Goal: Task Accomplishment & Management: Manage account settings

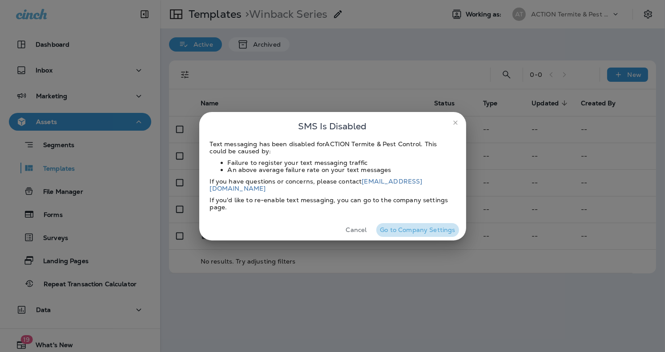
click at [420, 229] on button "Go to Company Settings" at bounding box center [417, 230] width 82 height 14
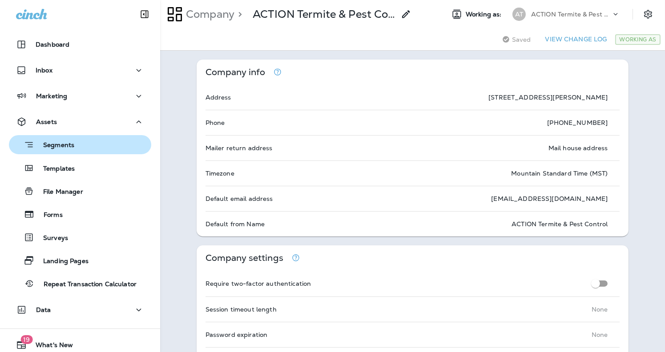
click at [65, 147] on p "Segments" at bounding box center [54, 145] width 40 height 9
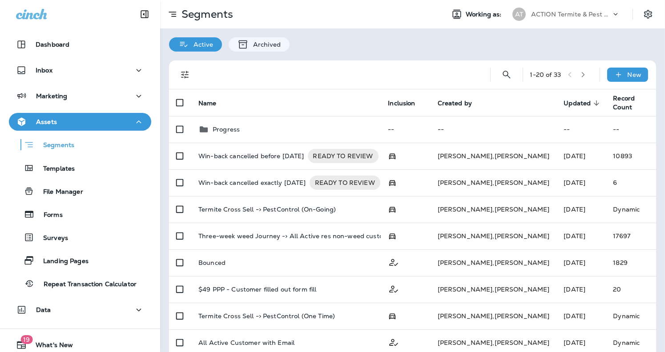
click at [598, 16] on p "ACTION Termite & Pest Control" at bounding box center [571, 14] width 80 height 7
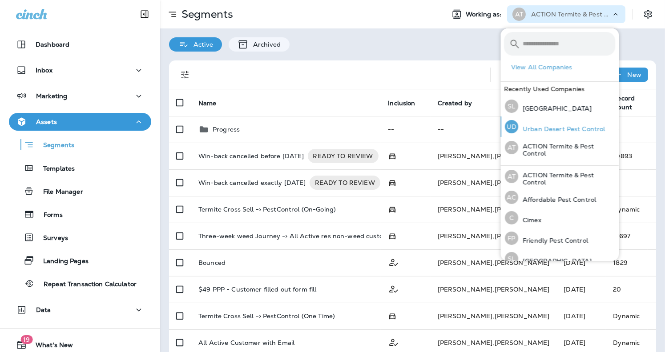
click at [551, 129] on p "Urban Desert Pest Control" at bounding box center [562, 128] width 87 height 7
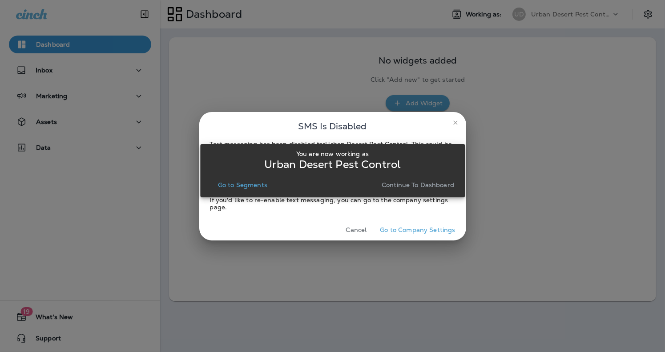
click at [420, 185] on p "Continue to Dashboard" at bounding box center [418, 184] width 72 height 7
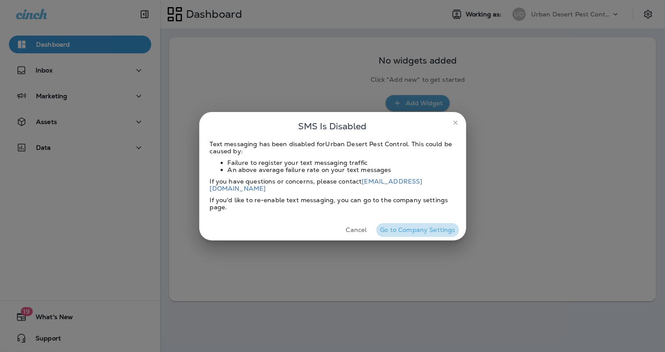
click at [428, 226] on button "Go to Company Settings" at bounding box center [417, 230] width 82 height 14
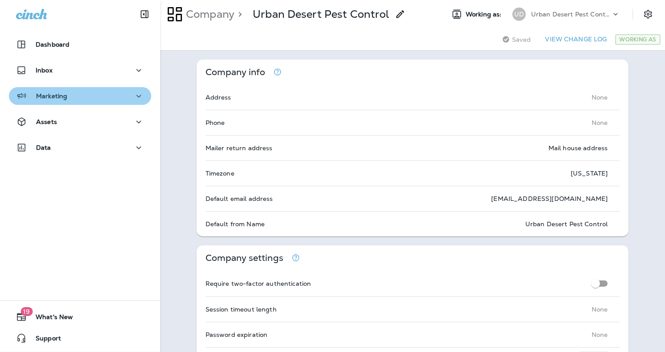
click at [133, 100] on icon "button" at bounding box center [138, 96] width 11 height 11
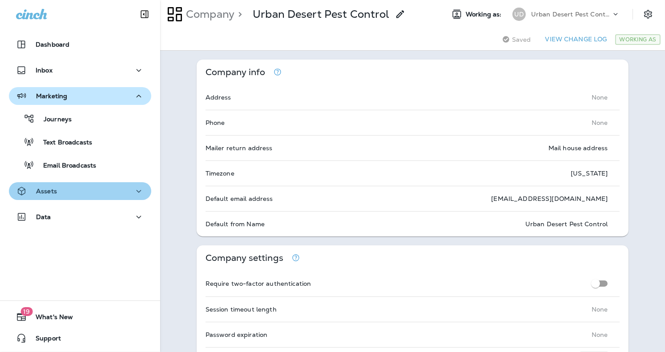
click at [136, 189] on icon "button" at bounding box center [138, 191] width 11 height 11
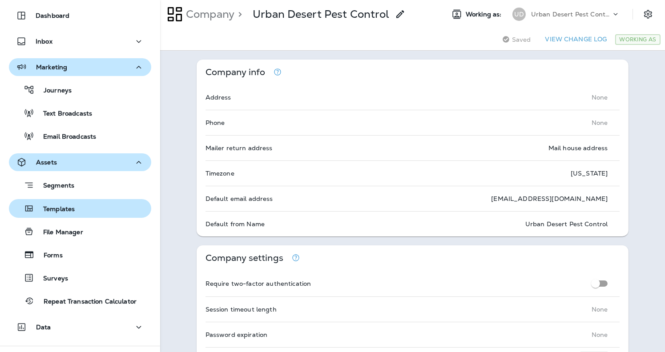
scroll to position [44, 0]
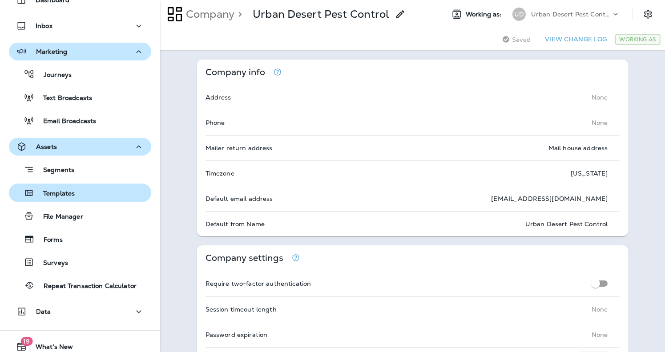
click at [68, 190] on p "Templates" at bounding box center [54, 194] width 40 height 8
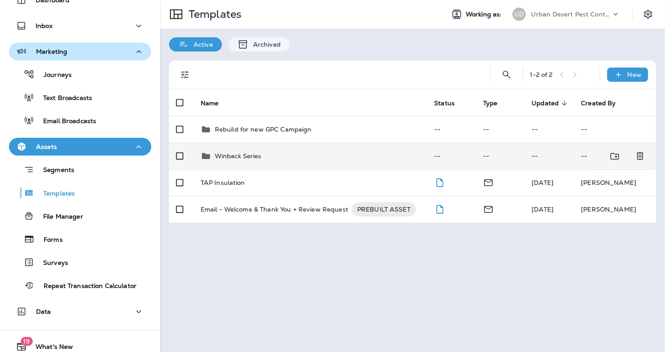
click at [247, 154] on p "Winback Series" at bounding box center [238, 156] width 47 height 7
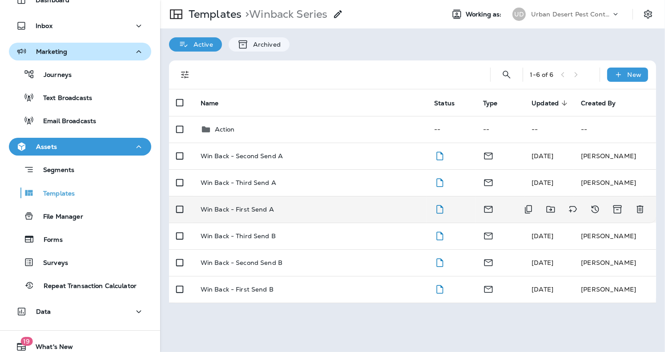
click at [254, 210] on p "Win Back - First Send A" at bounding box center [237, 209] width 73 height 7
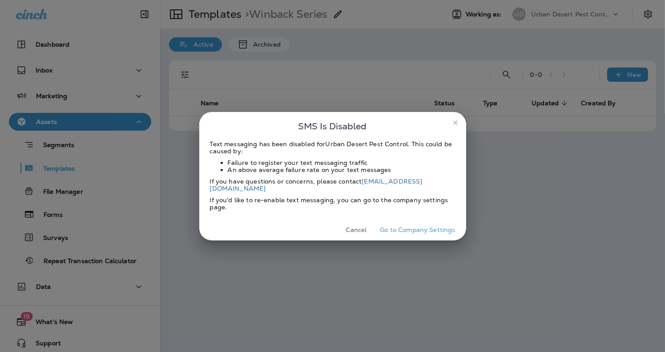
click at [416, 225] on button "Go to Company Settings" at bounding box center [417, 230] width 82 height 14
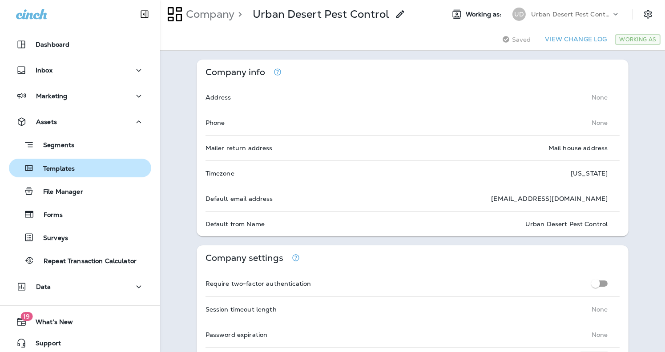
click at [65, 174] on div "Templates" at bounding box center [43, 167] width 62 height 13
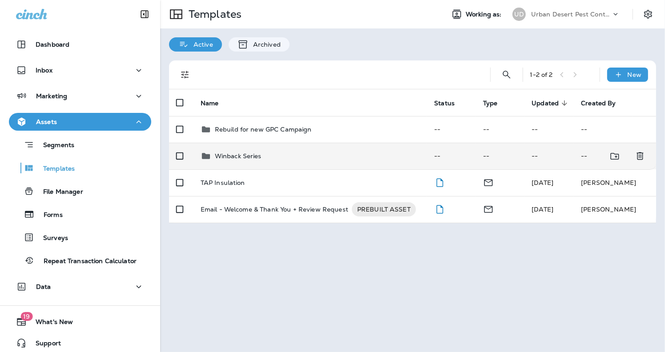
click at [249, 157] on p "Winback Series" at bounding box center [238, 156] width 47 height 7
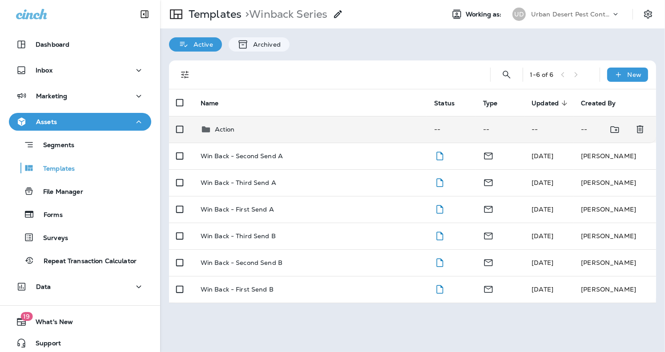
click at [224, 128] on p "Action" at bounding box center [225, 129] width 20 height 7
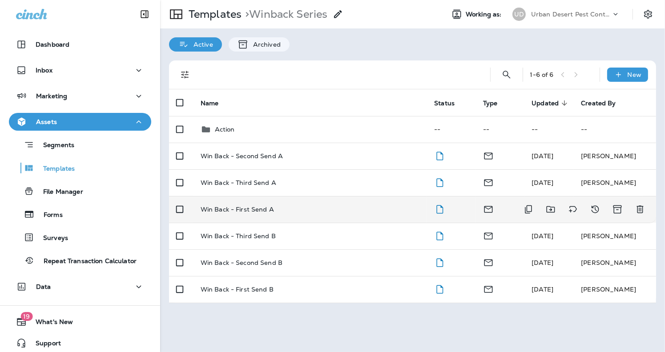
click at [257, 210] on p "Win Back - First Send A" at bounding box center [237, 209] width 73 height 7
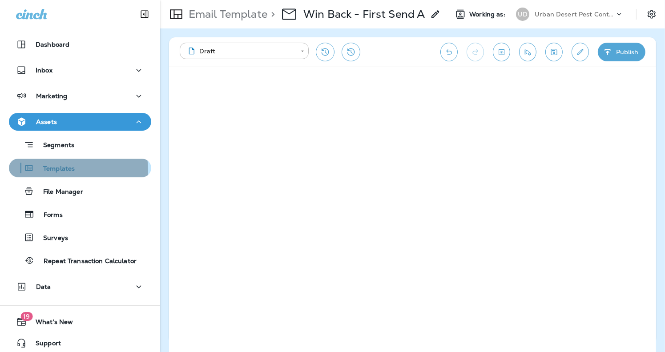
click at [59, 171] on p "Templates" at bounding box center [54, 169] width 40 height 8
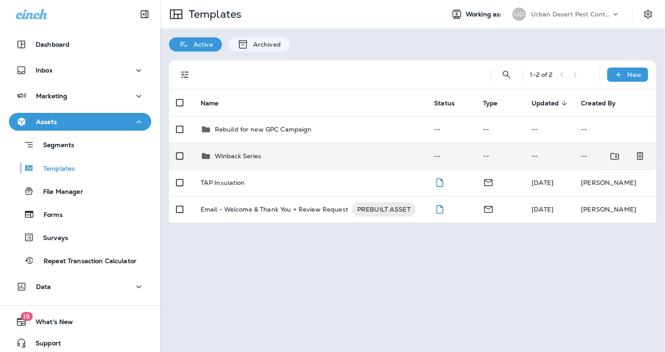
click at [241, 156] on p "Winback Series" at bounding box center [238, 156] width 47 height 7
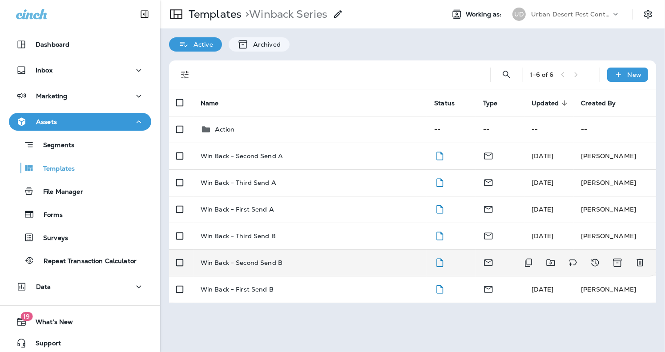
click at [272, 263] on p "Win Back - Second Send B" at bounding box center [242, 262] width 82 height 7
